Goal: Information Seeking & Learning: Learn about a topic

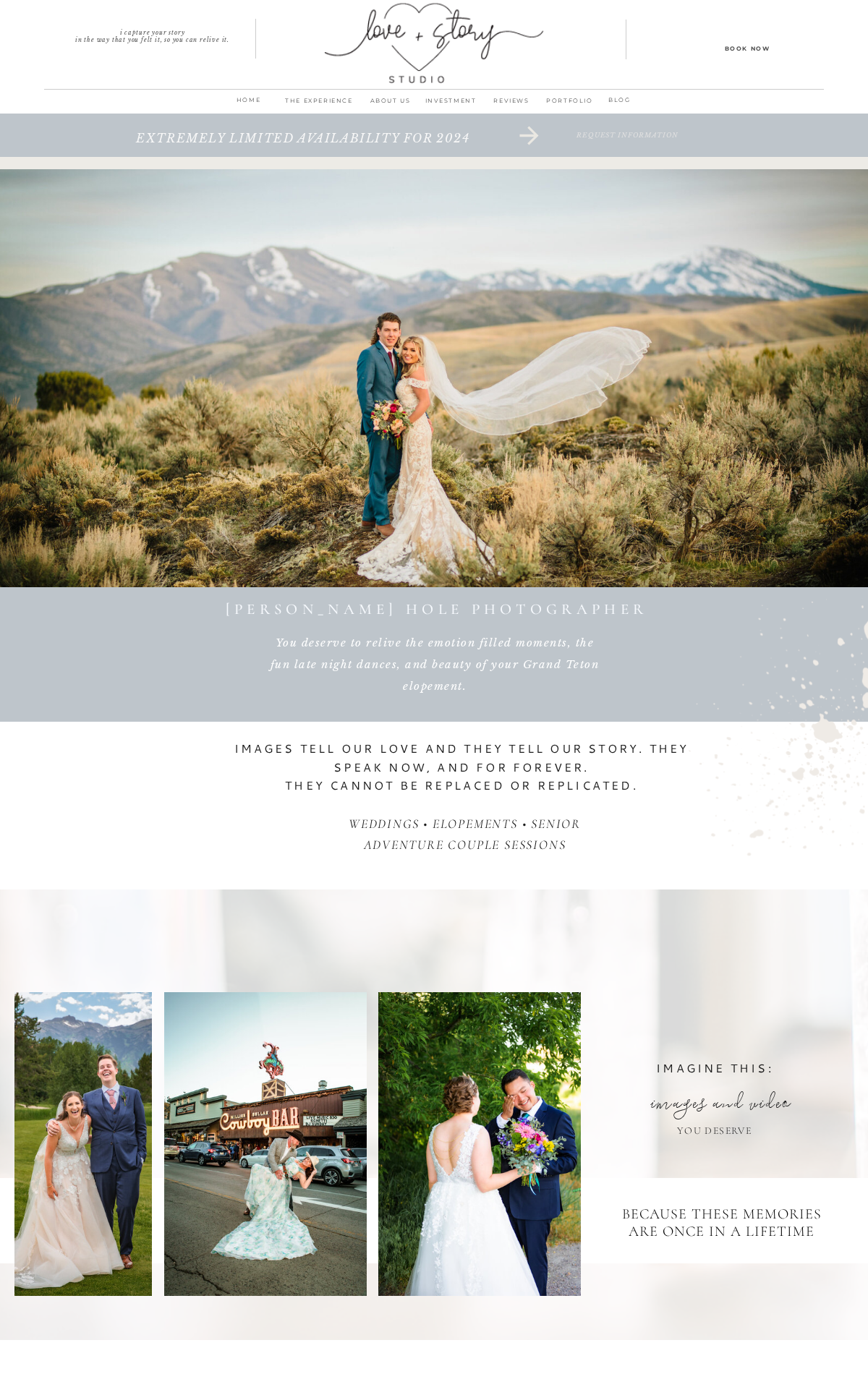
scroll to position [8432, 0]
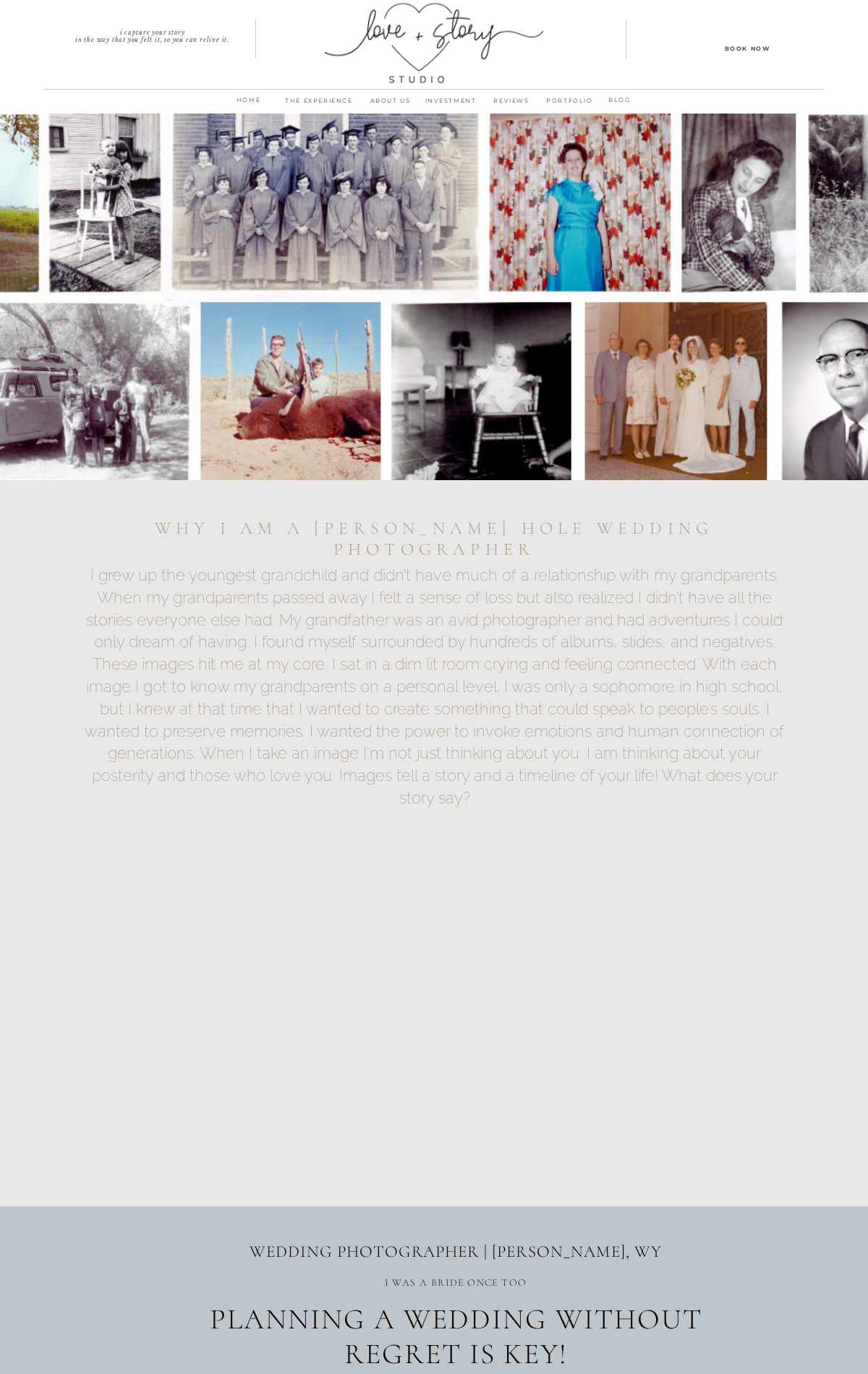
scroll to position [6791, 0]
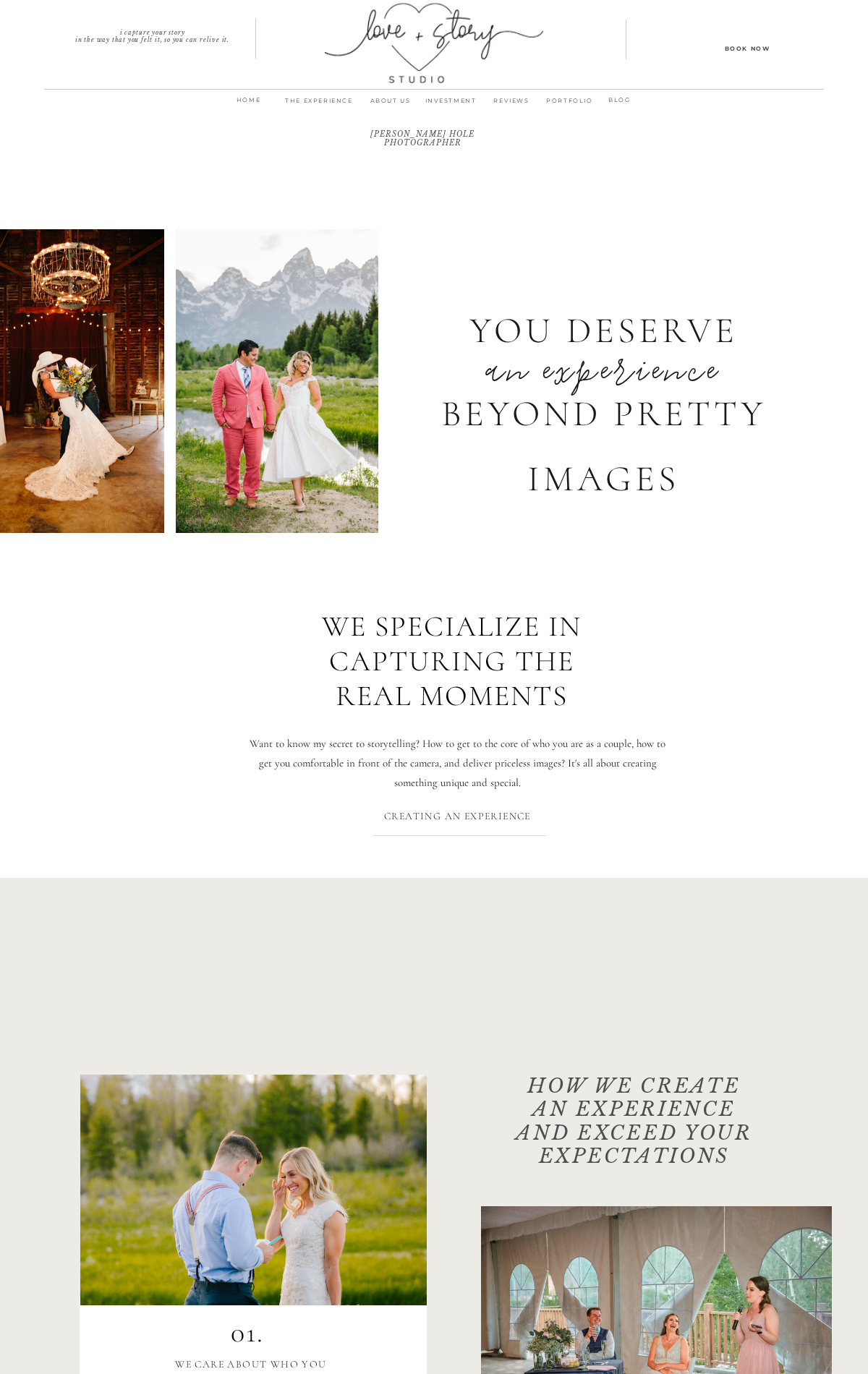
scroll to position [7247, 0]
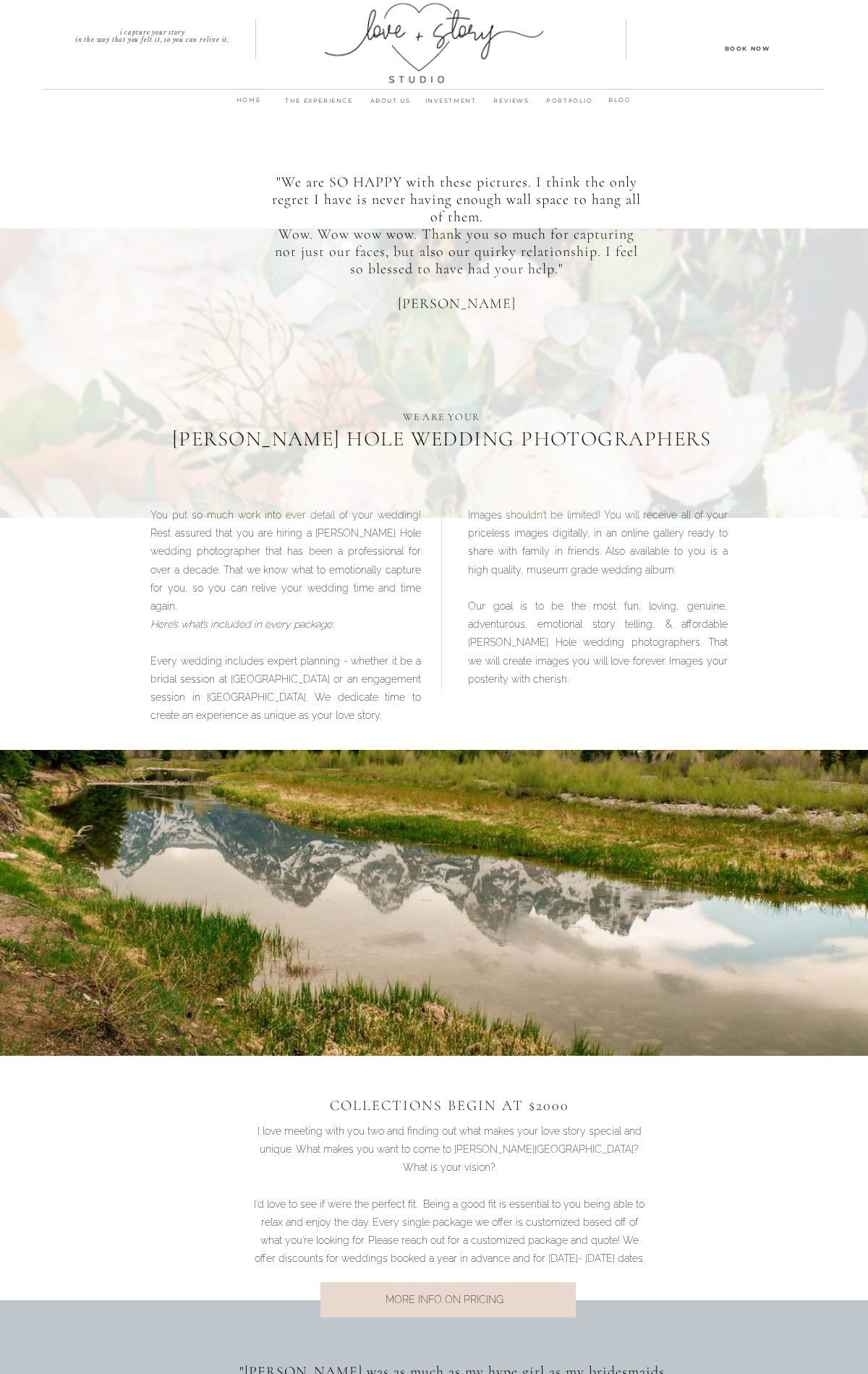
scroll to position [3410, 0]
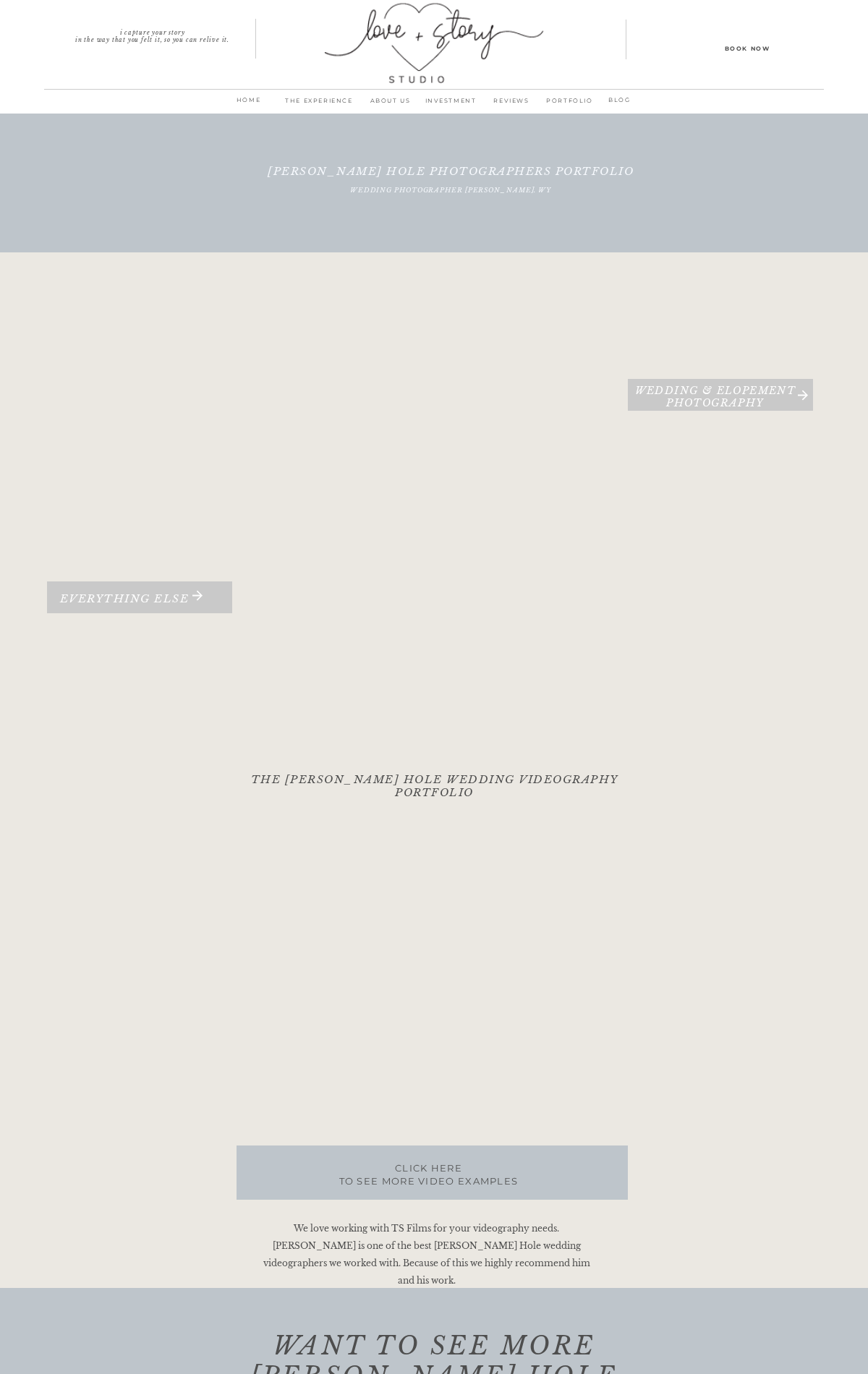
scroll to position [2045, 0]
